Goal: Information Seeking & Learning: Learn about a topic

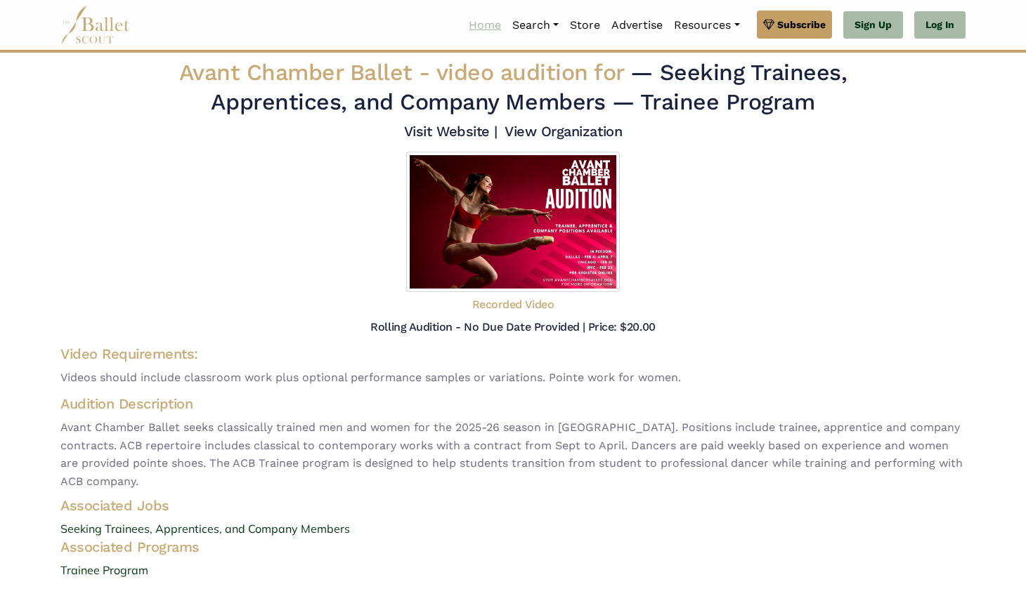
click at [489, 21] on link "Home" at bounding box center [485, 26] width 44 height 30
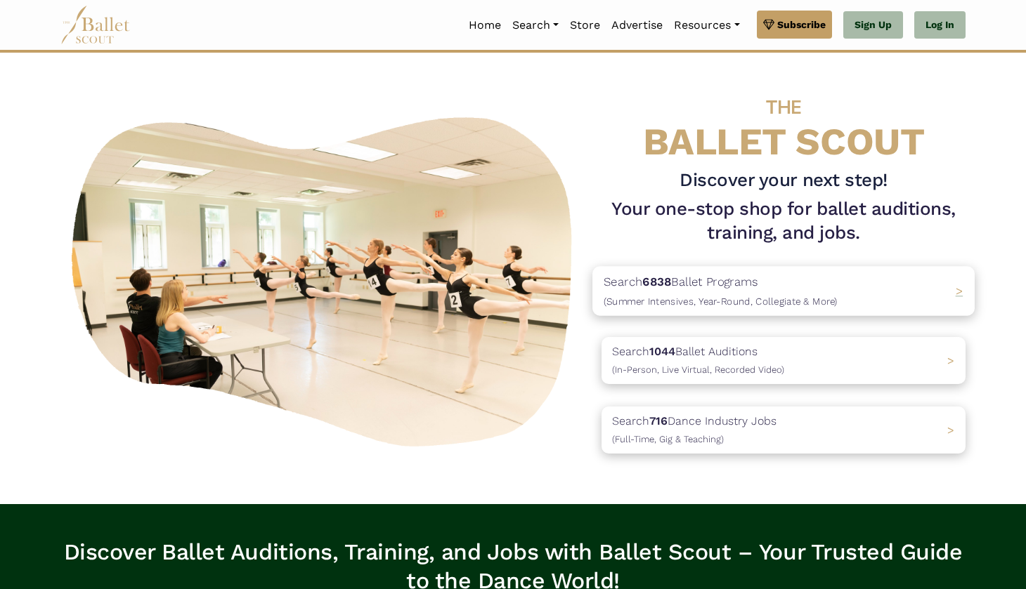
click at [804, 278] on p "Search 6838 Ballet Programs (Summer Intensives, Year-Round, Collegiate & More)" at bounding box center [721, 292] width 234 height 38
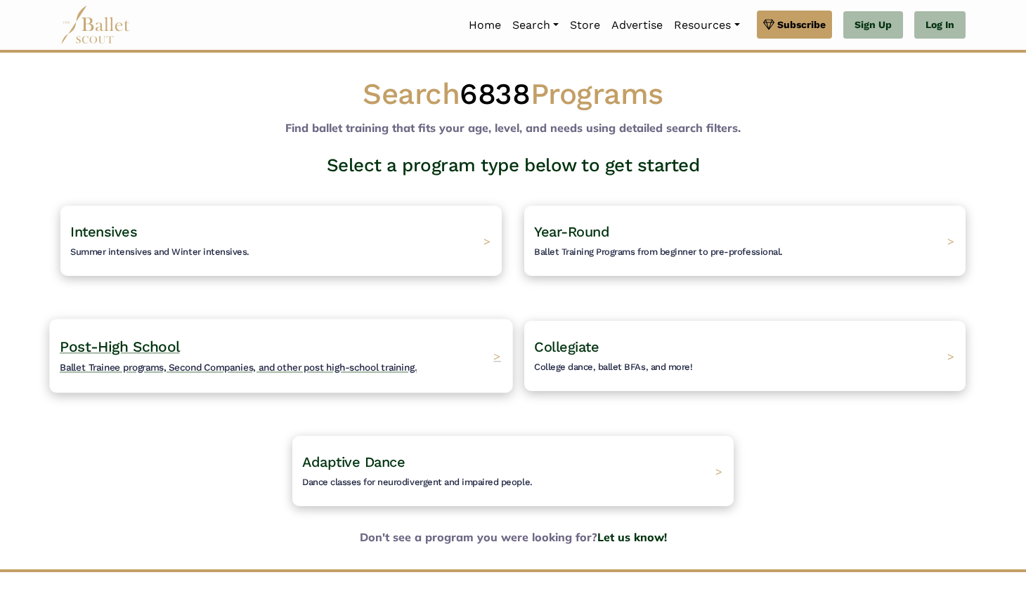
click at [481, 374] on div "Post-High School Ballet Trainee programs, Second Companies, and other post high…" at bounding box center [280, 356] width 463 height 74
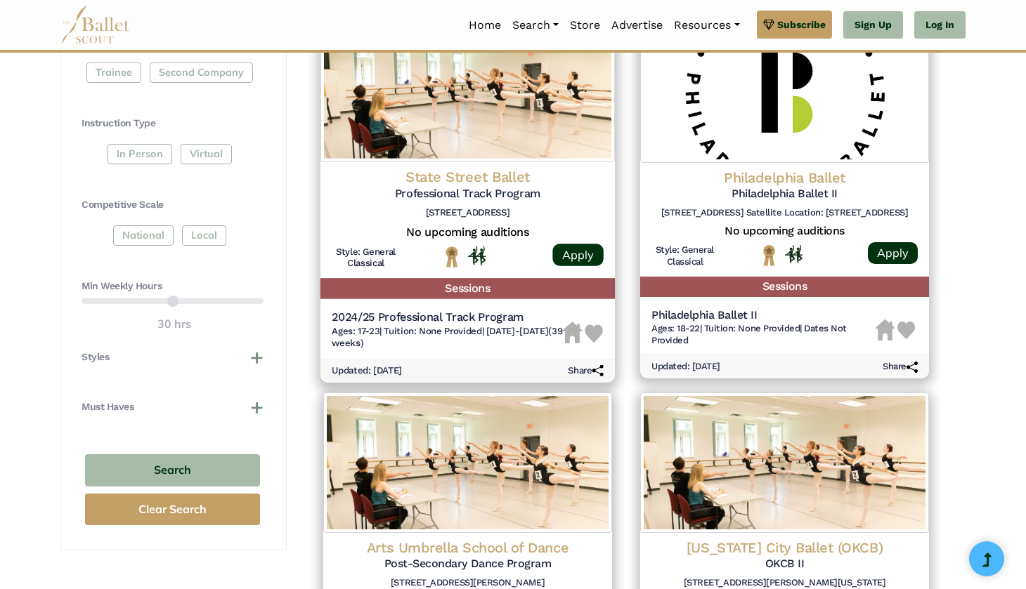
scroll to position [673, 0]
click at [458, 169] on h4 "State Street Ballet" at bounding box center [468, 176] width 272 height 19
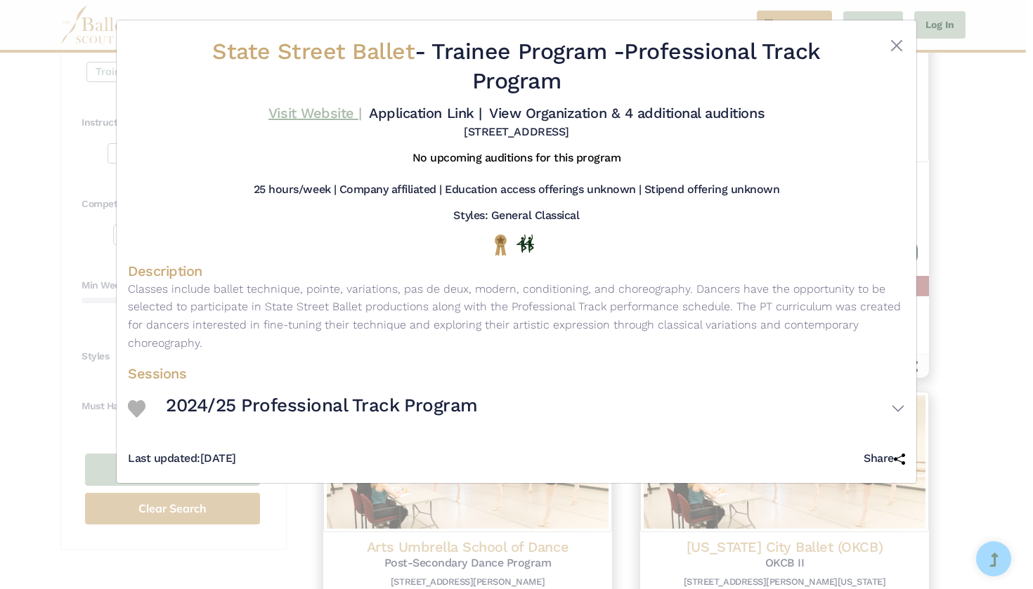
click at [362, 110] on link "Visit Website |" at bounding box center [314, 113] width 93 height 17
click at [896, 44] on button "Close" at bounding box center [896, 45] width 17 height 17
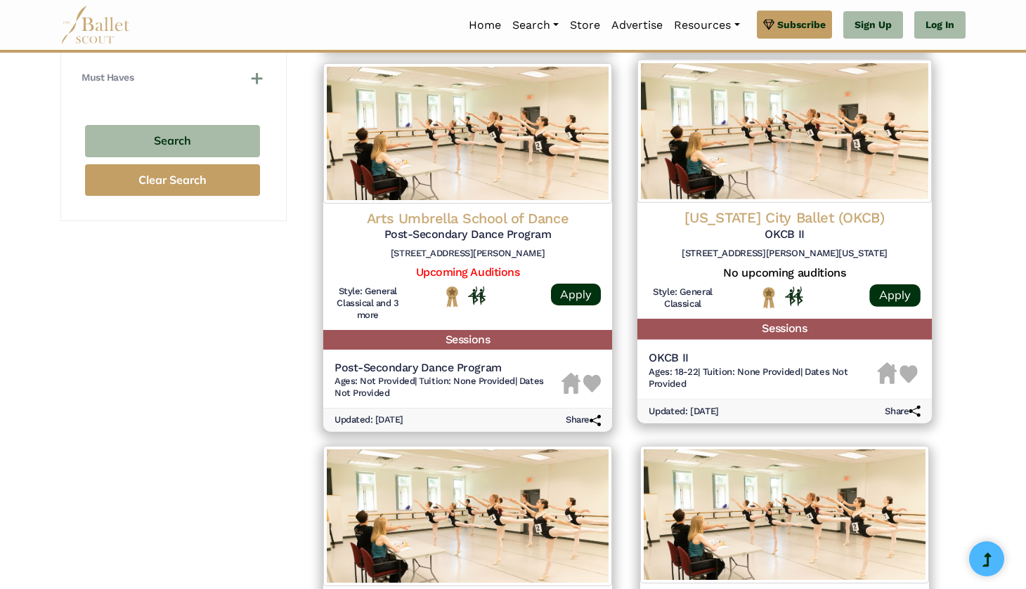
scroll to position [984, 0]
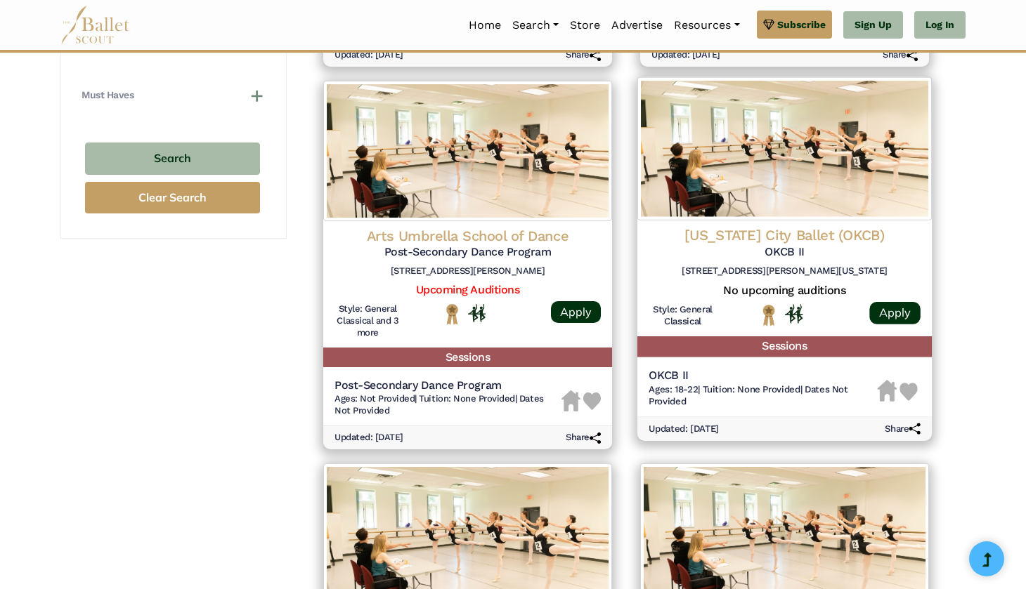
click at [757, 228] on h4 "Oklahoma City Ballet (OKCB)" at bounding box center [785, 235] width 272 height 19
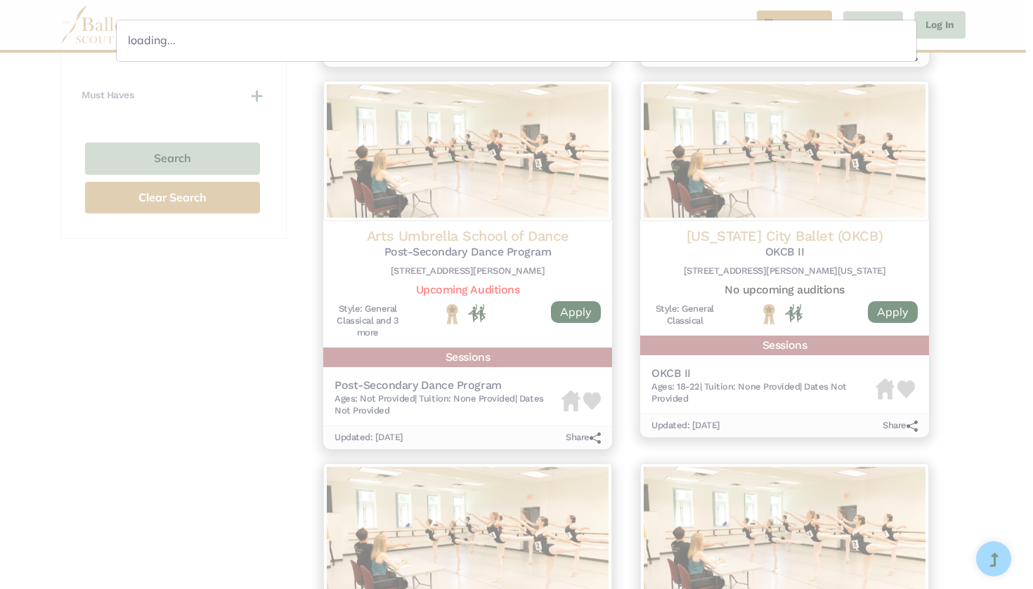
click at [734, 201] on div "loading..." at bounding box center [516, 294] width 1033 height 589
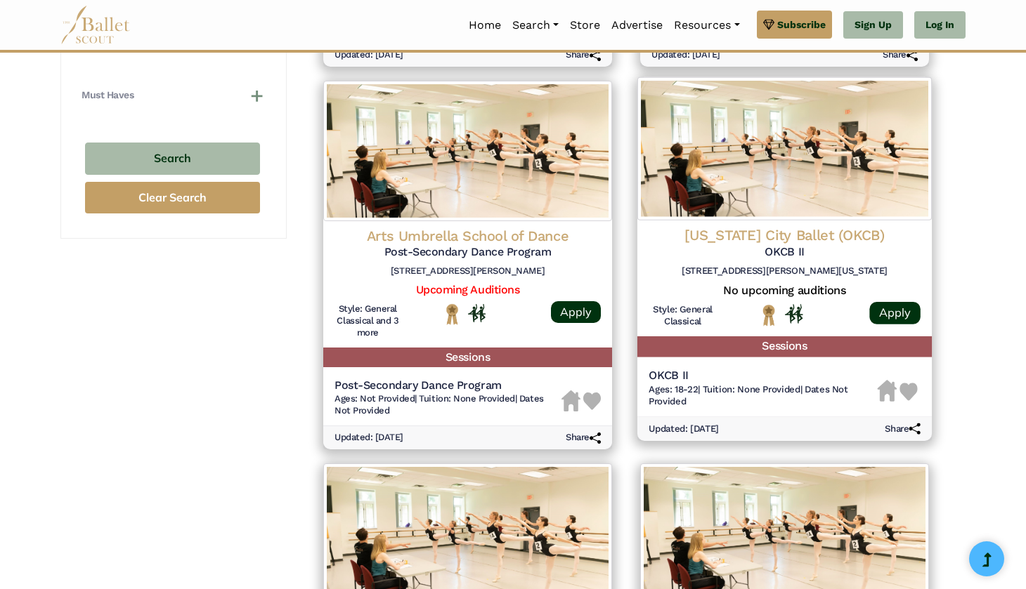
click at [792, 226] on h4 "Oklahoma City Ballet (OKCB)" at bounding box center [785, 235] width 272 height 19
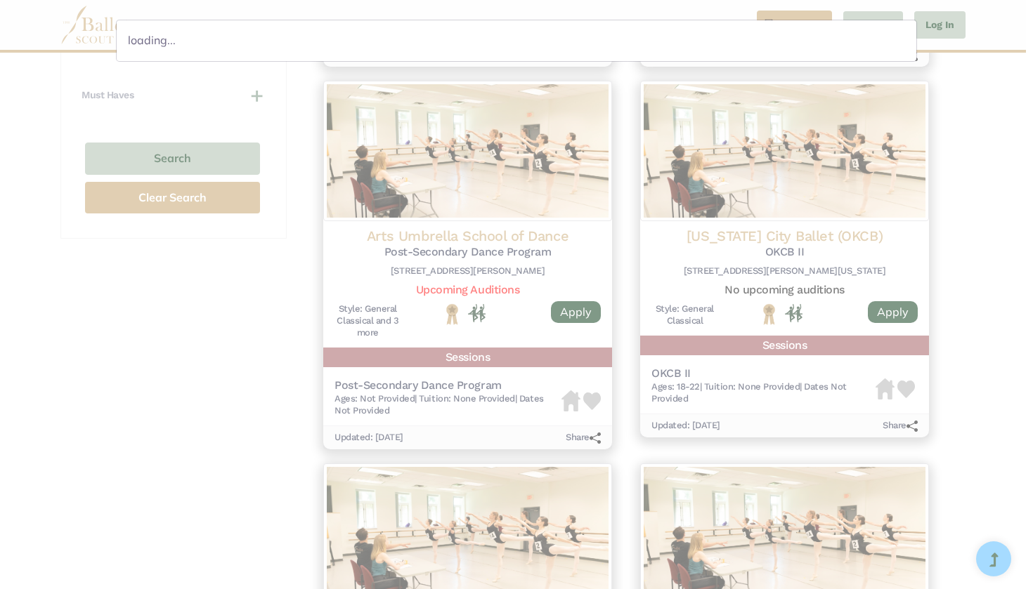
click at [831, 241] on div "loading..." at bounding box center [516, 294] width 1033 height 589
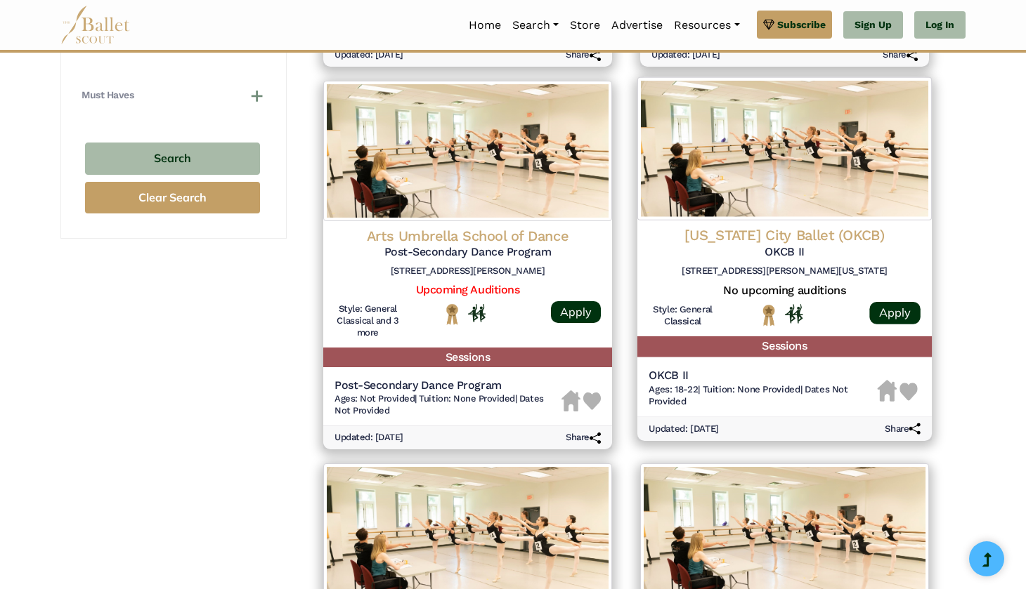
click at [791, 245] on h5 "OKCB II" at bounding box center [785, 252] width 272 height 15
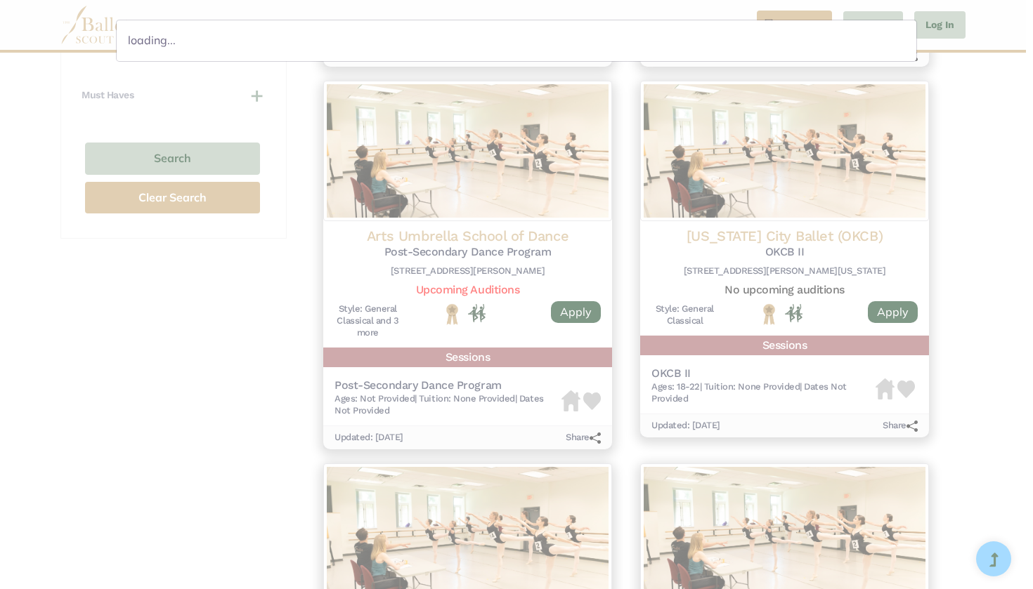
click at [983, 88] on div "loading..." at bounding box center [516, 294] width 1033 height 589
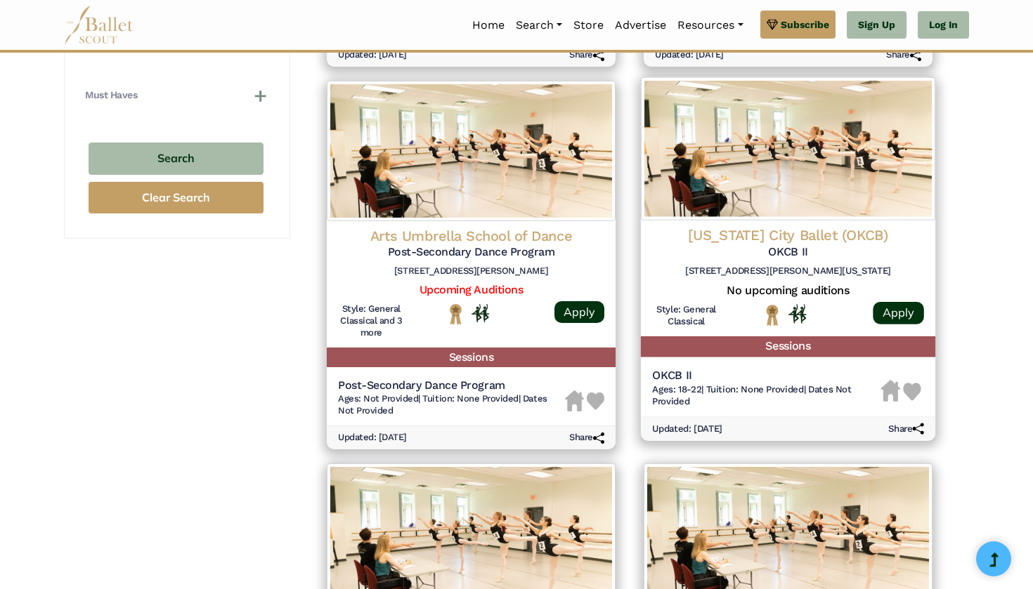
click at [865, 156] on img at bounding box center [788, 148] width 294 height 143
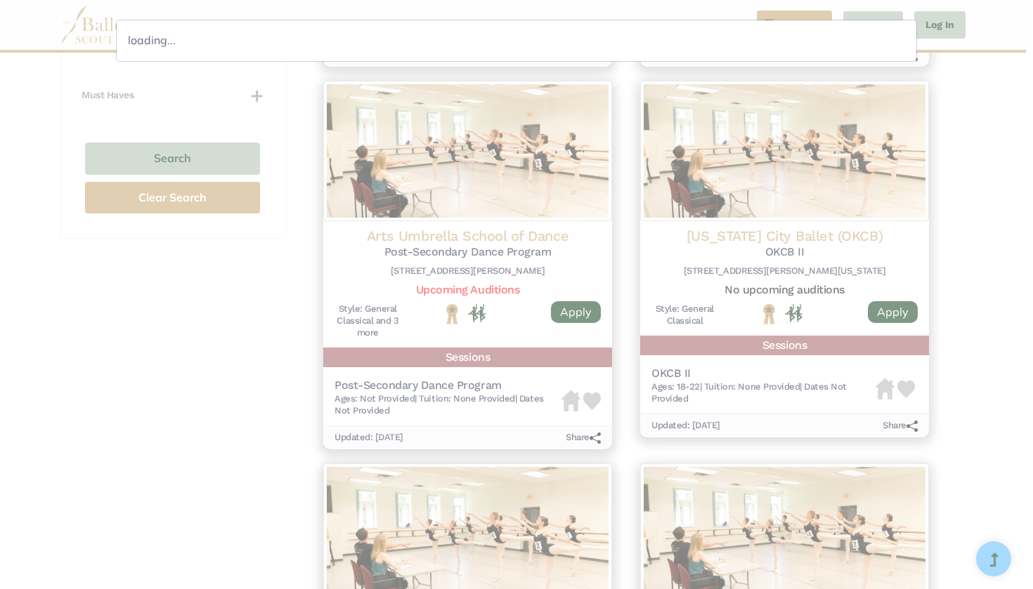
click at [739, 249] on div "loading..." at bounding box center [516, 294] width 1033 height 589
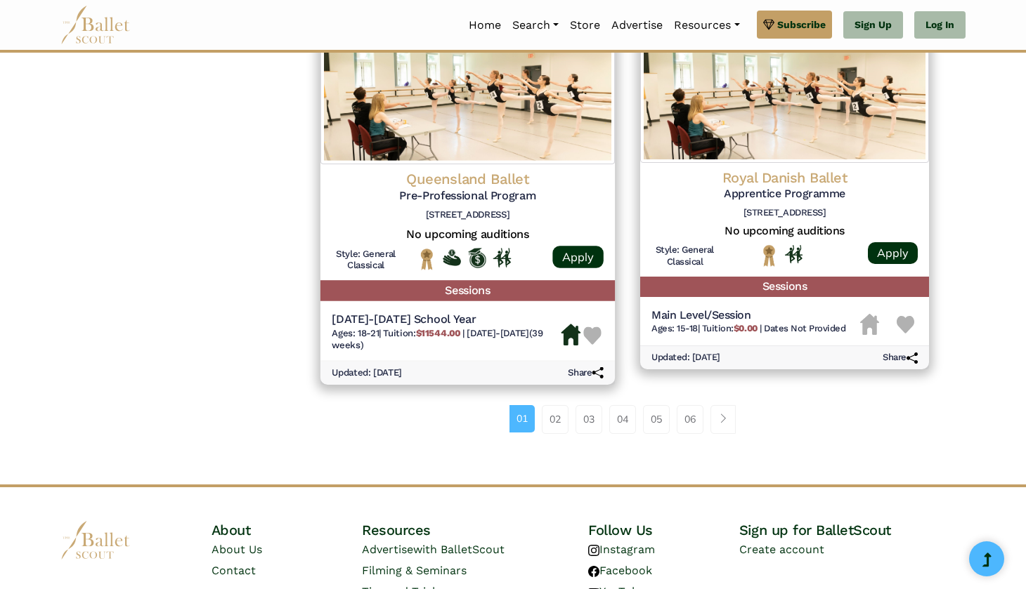
scroll to position [1792, 0]
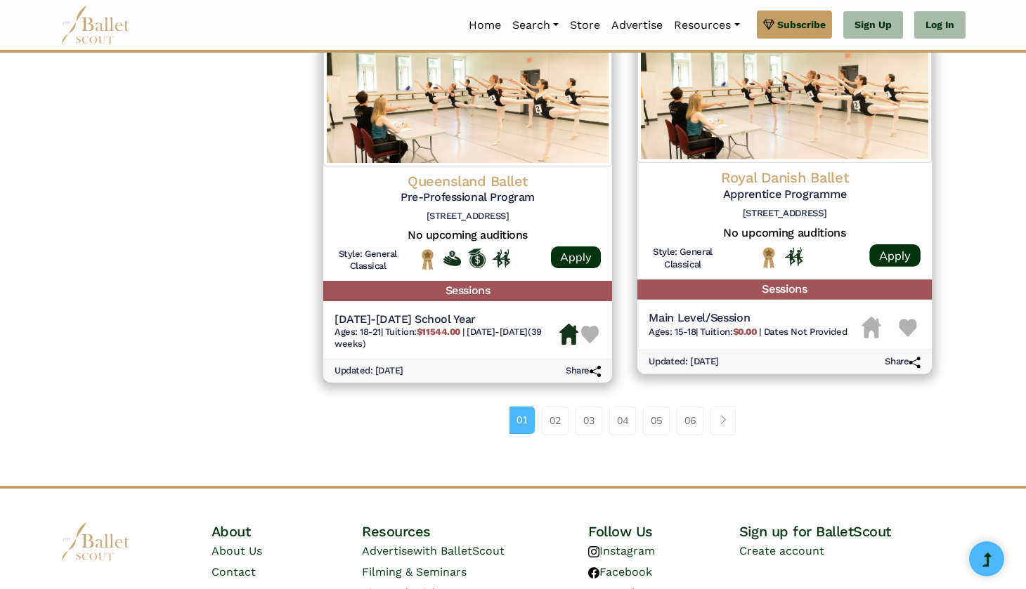
click at [749, 188] on h5 "Apprentice Programme" at bounding box center [785, 195] width 272 height 15
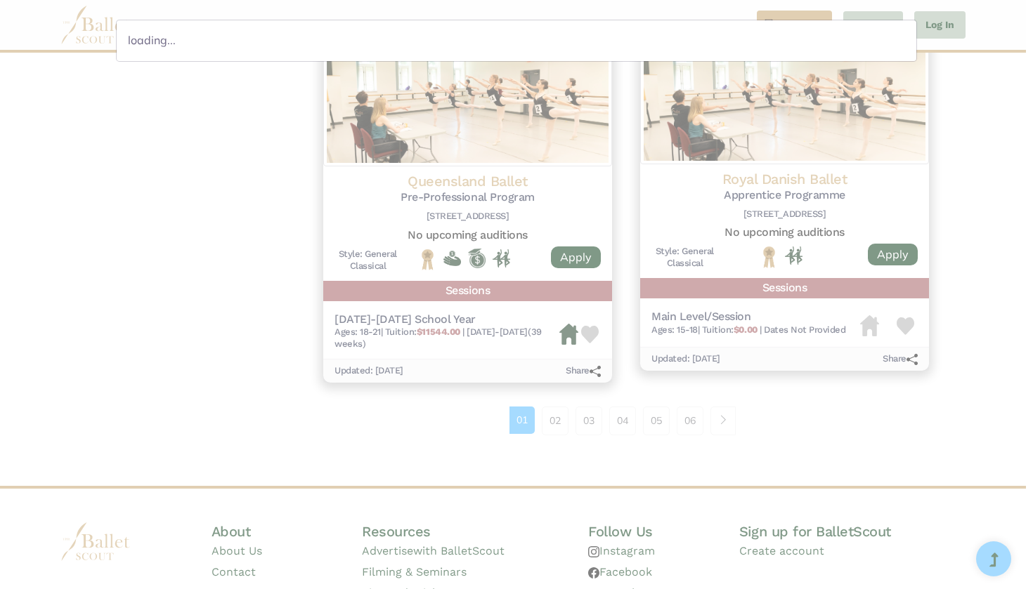
click at [962, 110] on div "loading..." at bounding box center [516, 294] width 1033 height 589
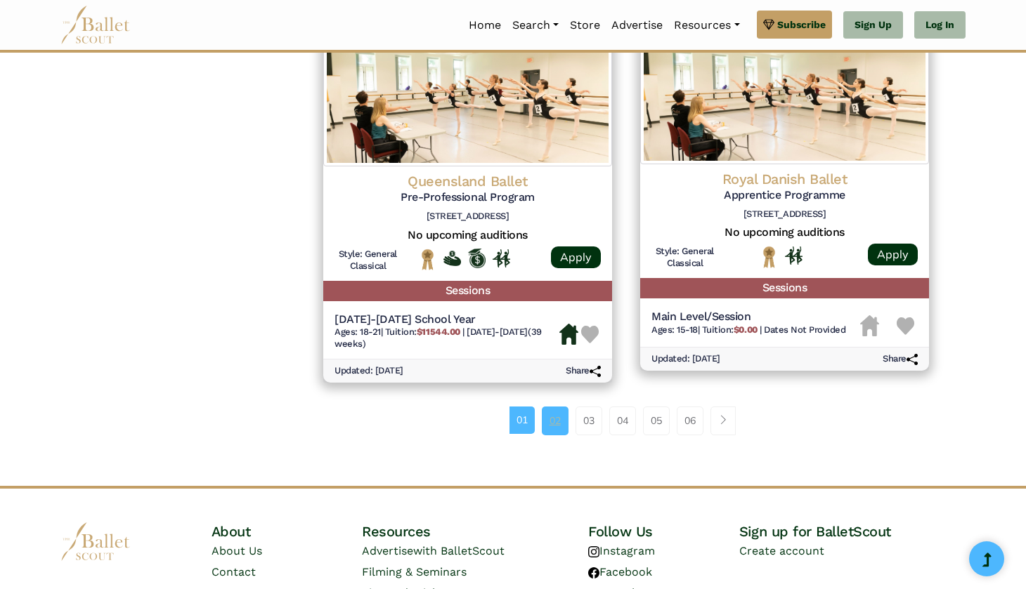
click at [543, 407] on link "02" at bounding box center [555, 421] width 27 height 28
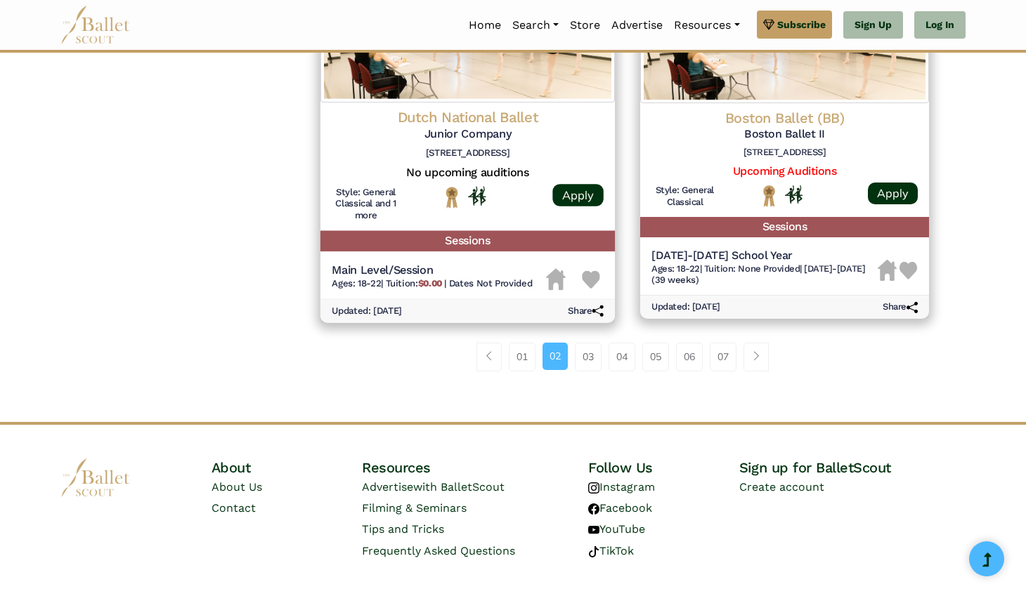
scroll to position [1832, 0]
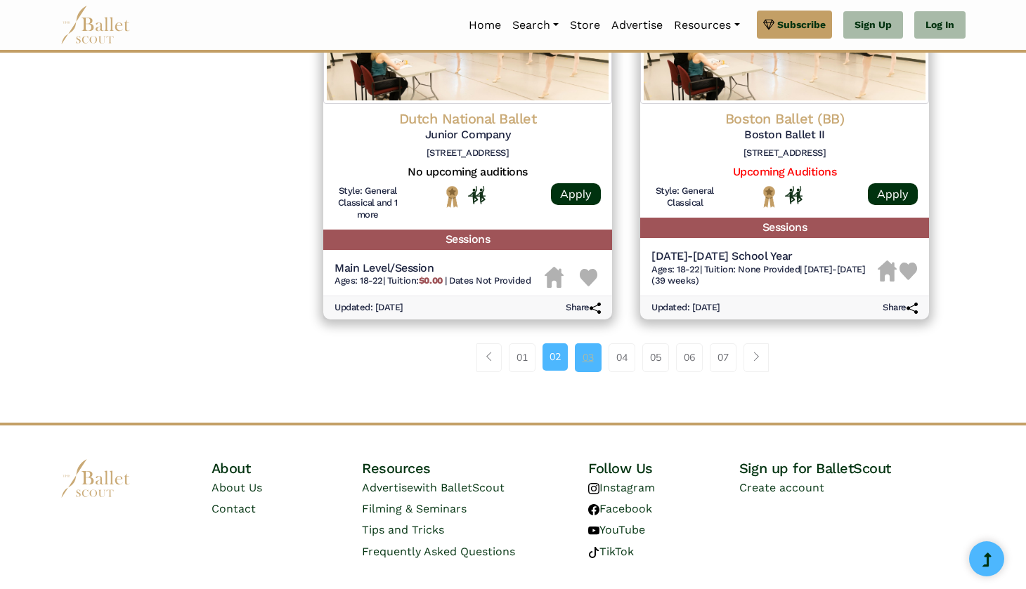
click at [580, 344] on link "03" at bounding box center [588, 358] width 27 height 28
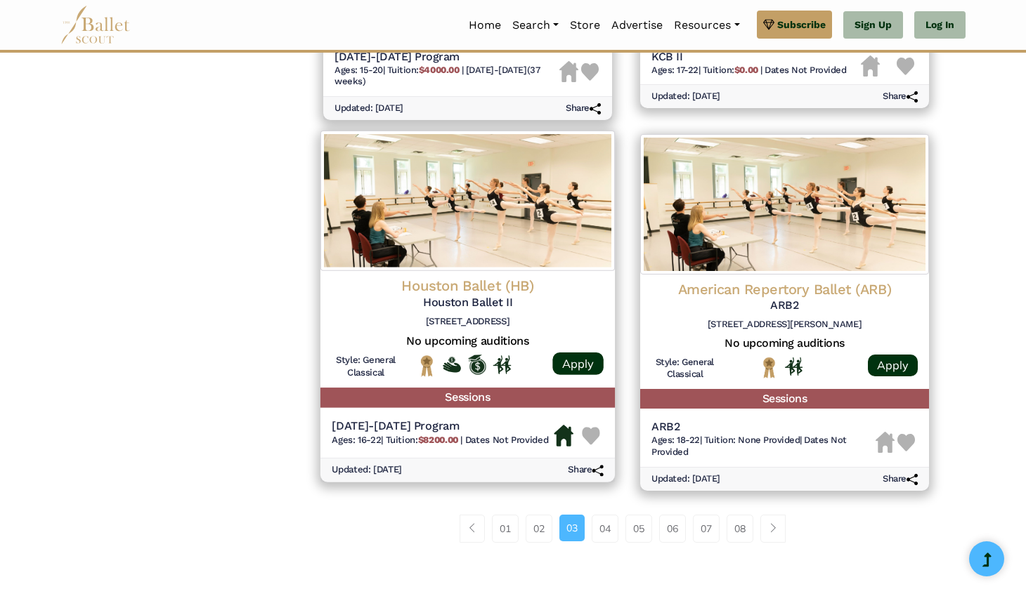
scroll to position [1727, 0]
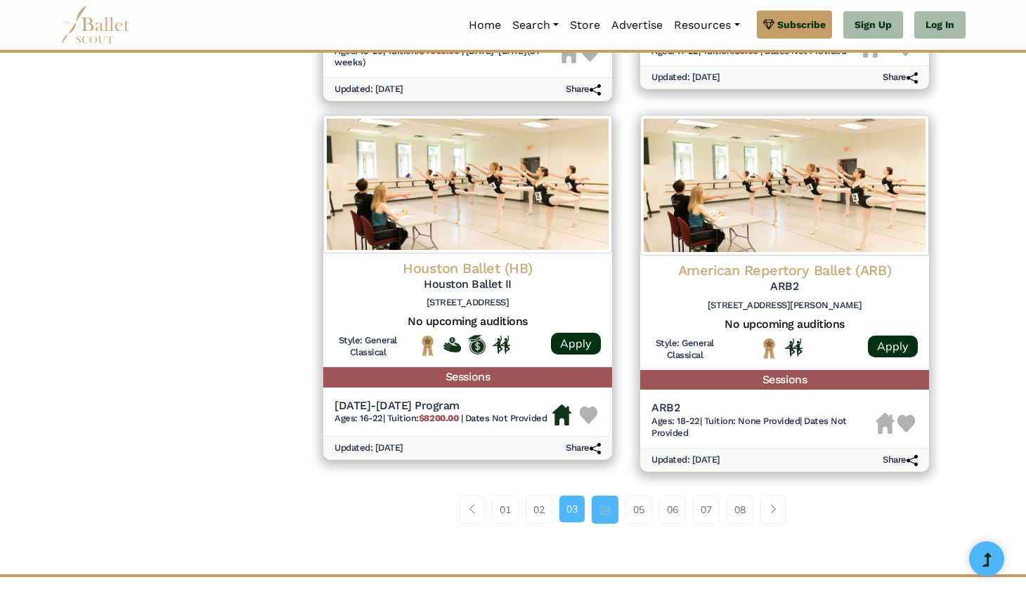
click at [601, 496] on link "04" at bounding box center [605, 510] width 27 height 28
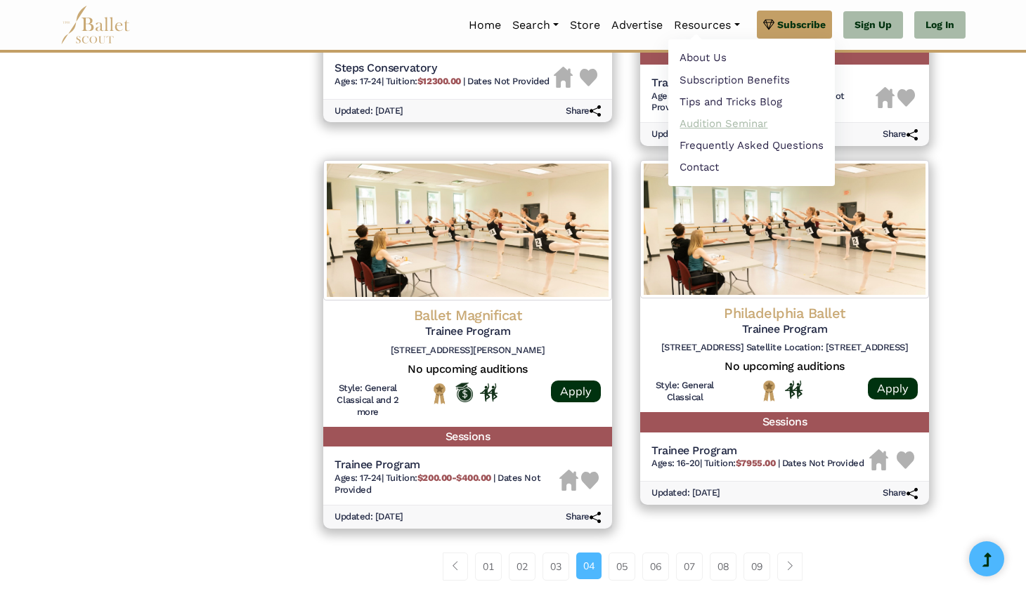
scroll to position [1683, 0]
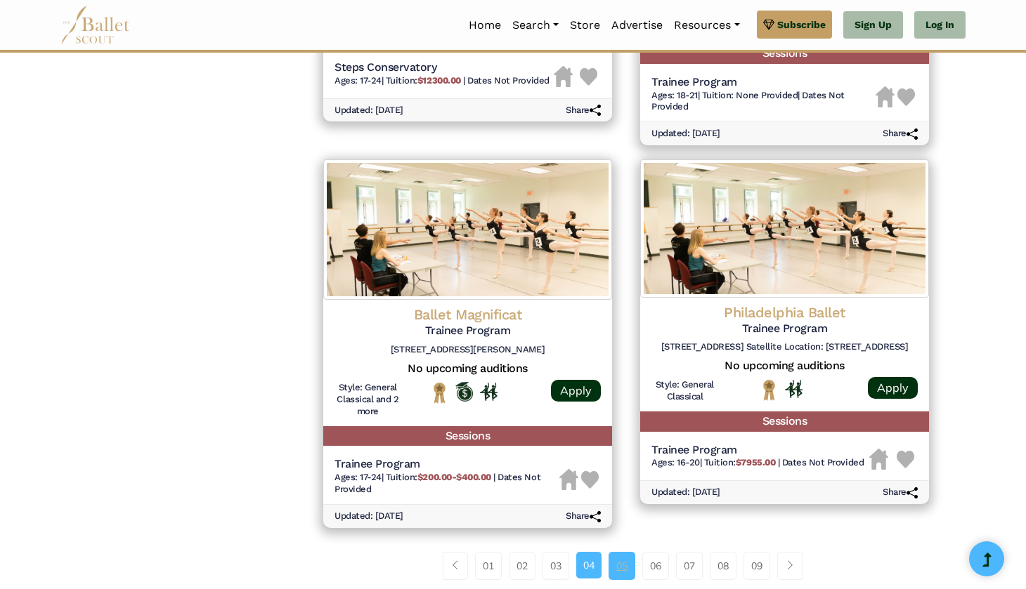
click at [625, 552] on link "05" at bounding box center [621, 566] width 27 height 28
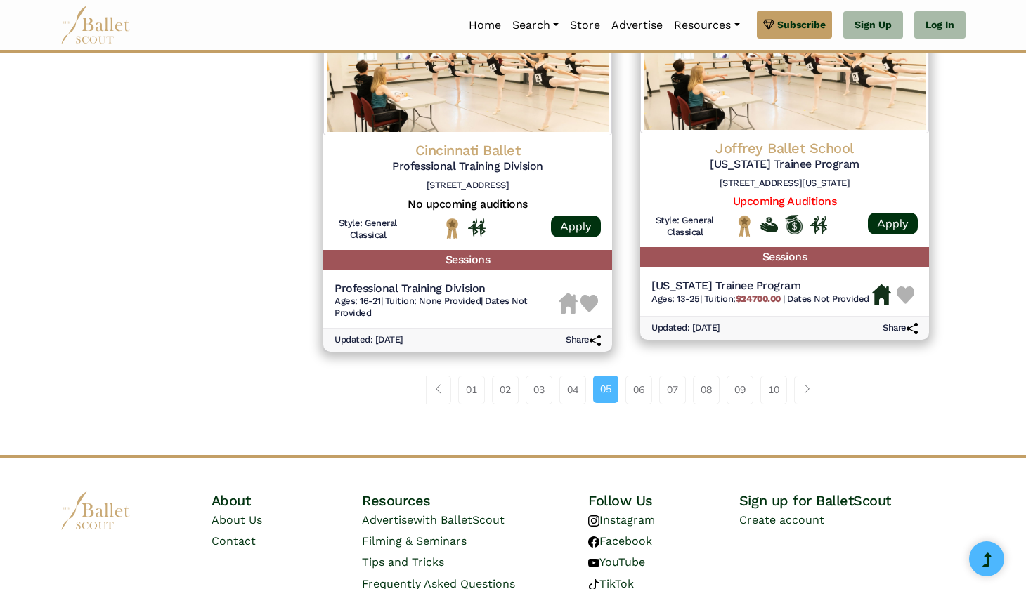
scroll to position [1833, 0]
